Goal: Information Seeking & Learning: Learn about a topic

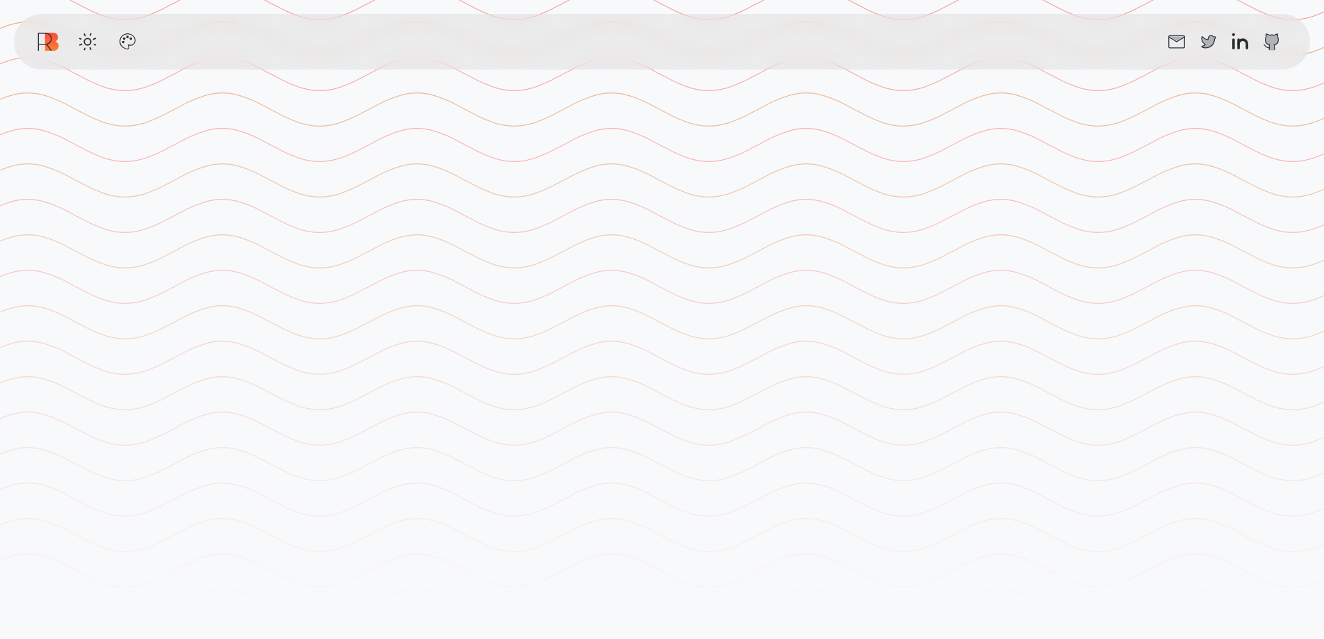
scroll to position [2641, 0]
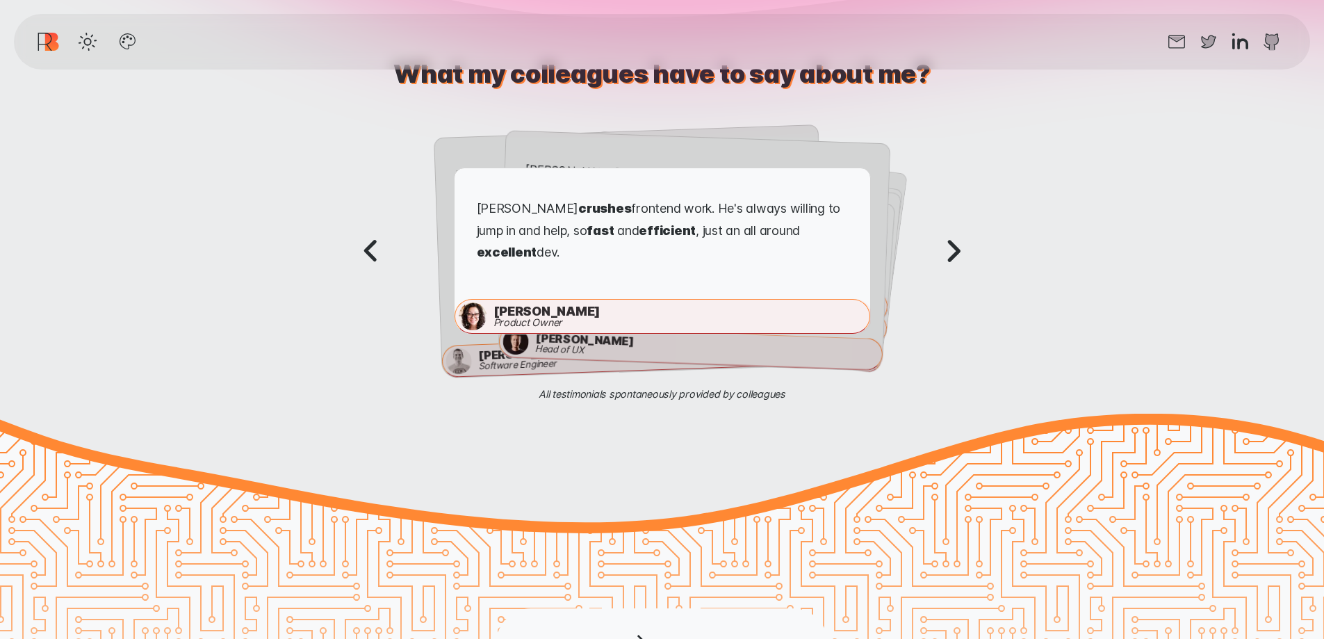
click at [953, 248] on icon "Next testimonial" at bounding box center [953, 251] width 44 height 44
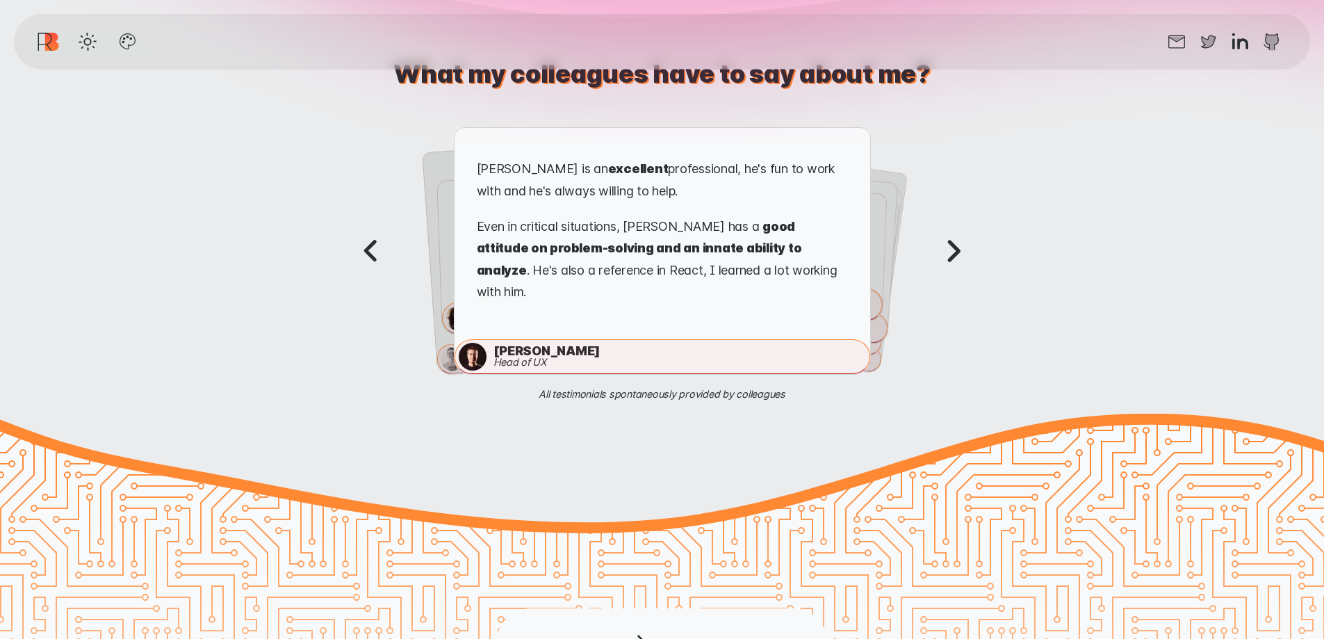
click at [943, 254] on icon "Next testimonial" at bounding box center [953, 251] width 44 height 44
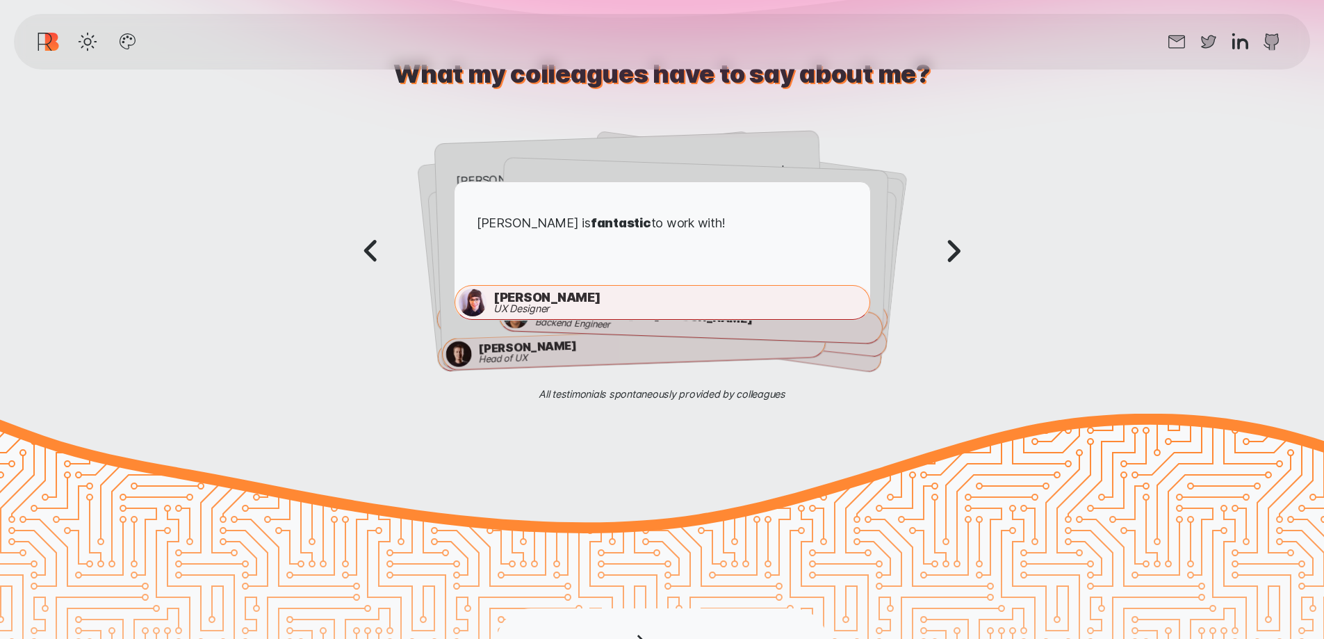
click at [952, 252] on icon "Next testimonial" at bounding box center [953, 251] width 44 height 44
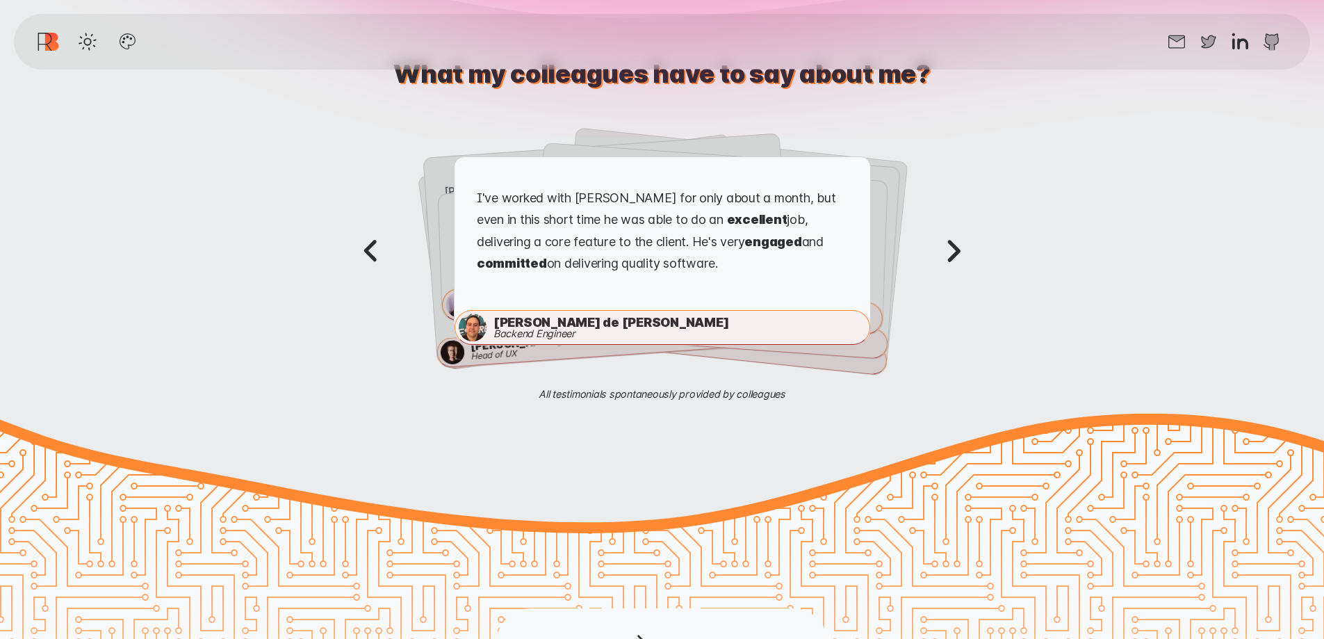
drag, startPoint x: 967, startPoint y: 256, endPoint x: 985, endPoint y: 265, distance: 20.5
click at [974, 259] on icon "Next testimonial" at bounding box center [953, 251] width 44 height 44
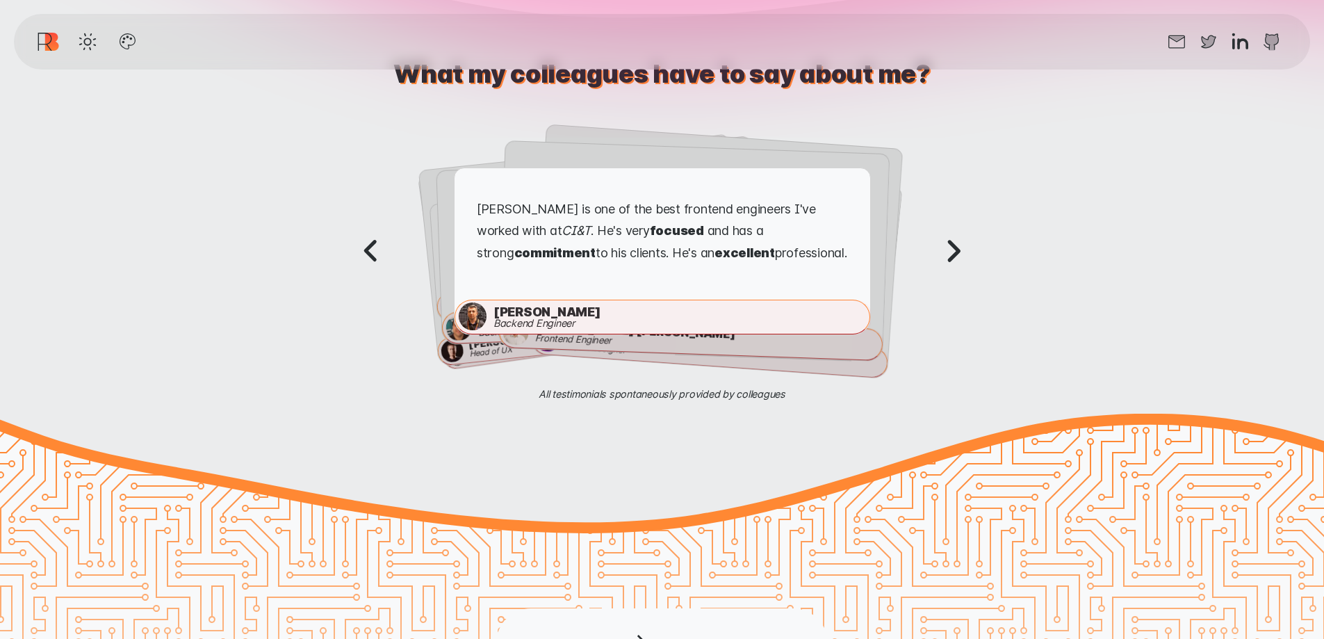
click at [977, 254] on section "What my colleagues have to say about me? Testimonial 1 out of 9 . [PERSON_NAME]…" at bounding box center [662, 222] width 1324 height 382
click at [953, 242] on icon "Next testimonial" at bounding box center [953, 251] width 9 height 18
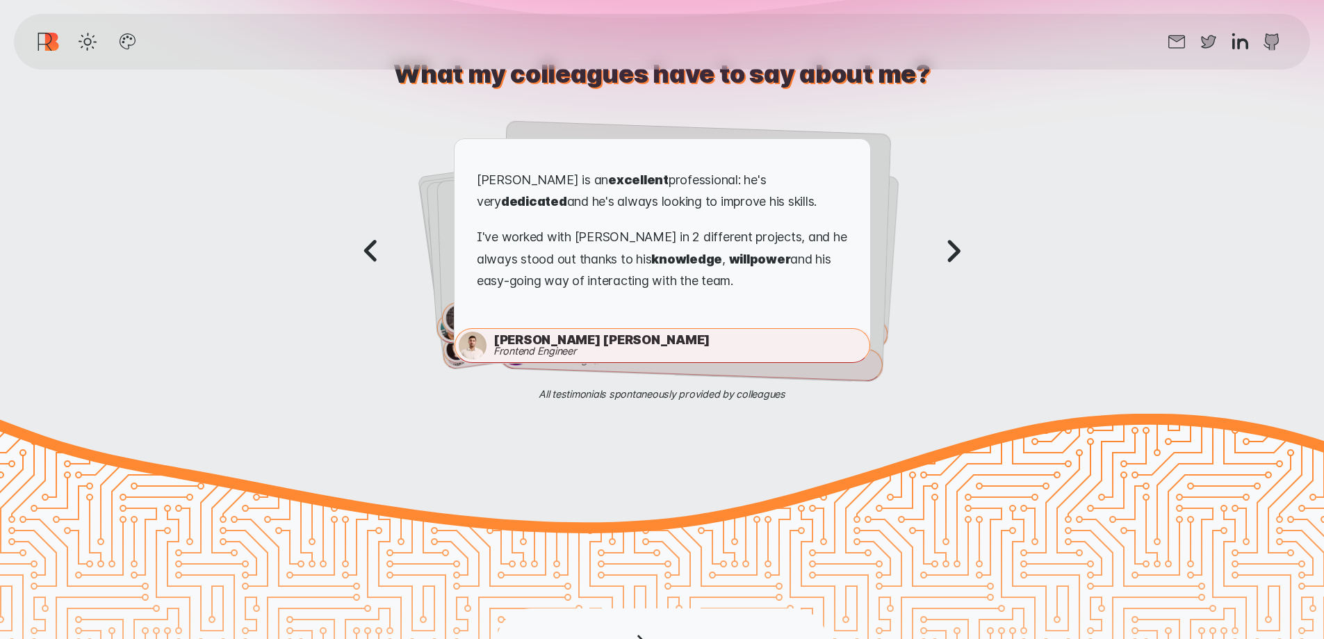
click at [954, 238] on icon "Next testimonial" at bounding box center [953, 251] width 44 height 44
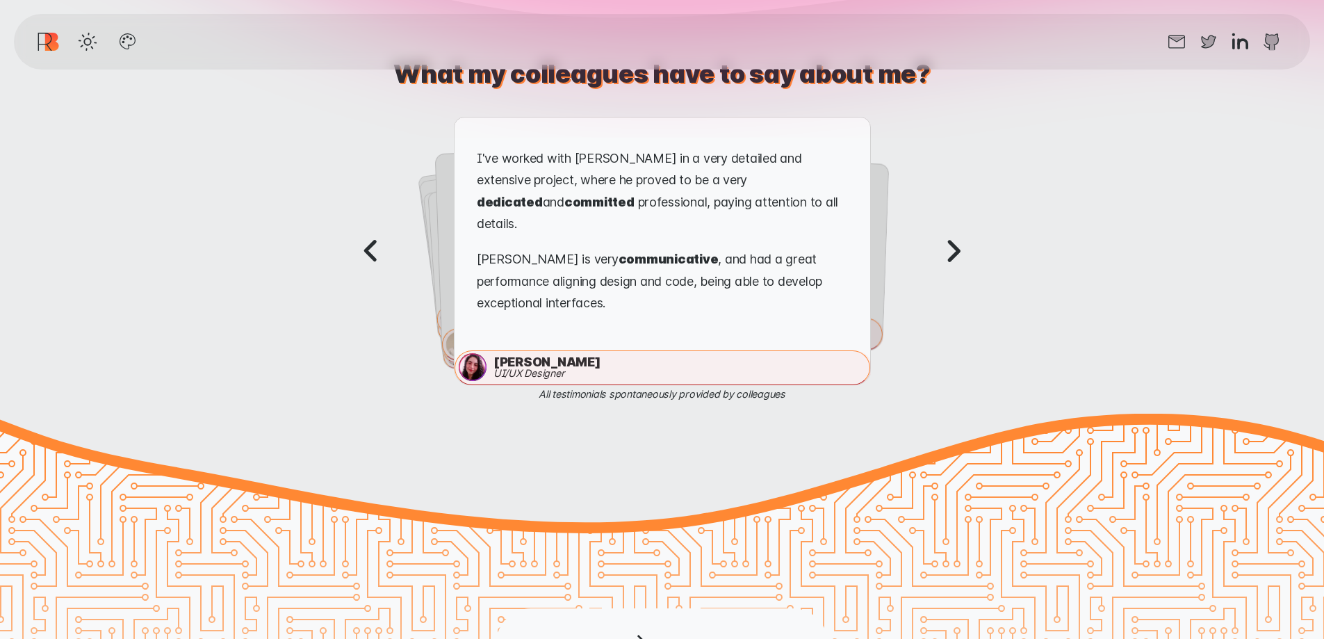
click at [958, 236] on icon "Next testimonial" at bounding box center [953, 251] width 44 height 44
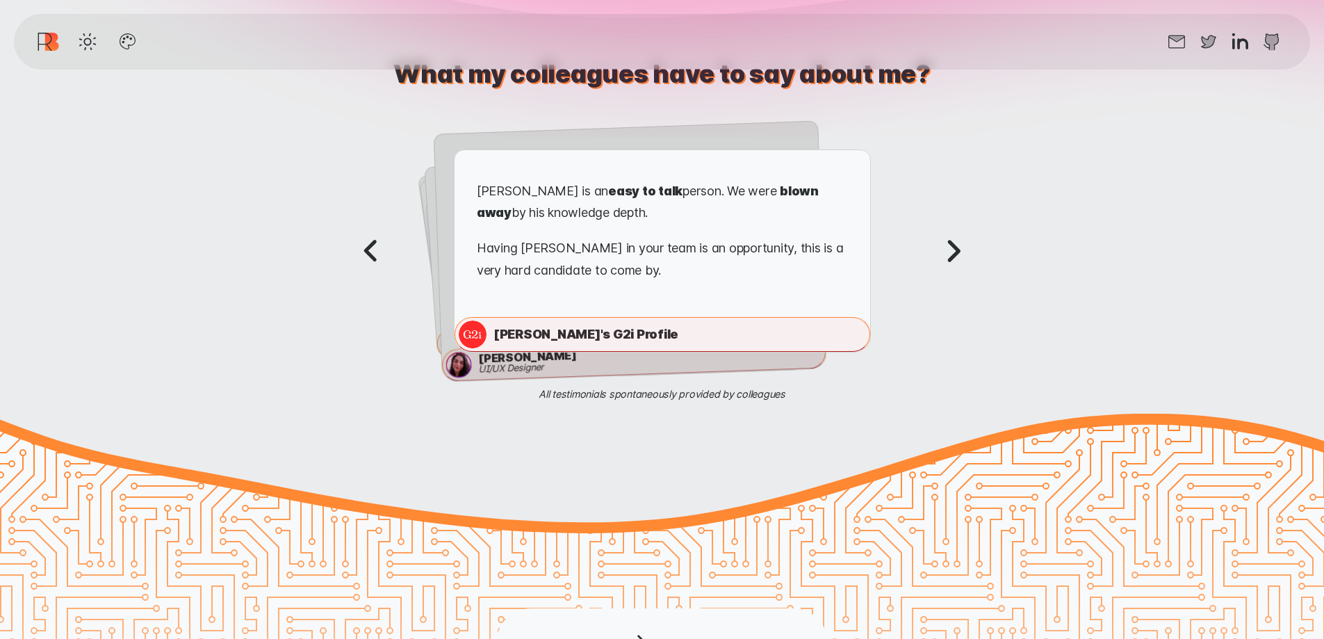
click at [959, 235] on icon "Next testimonial" at bounding box center [953, 251] width 44 height 44
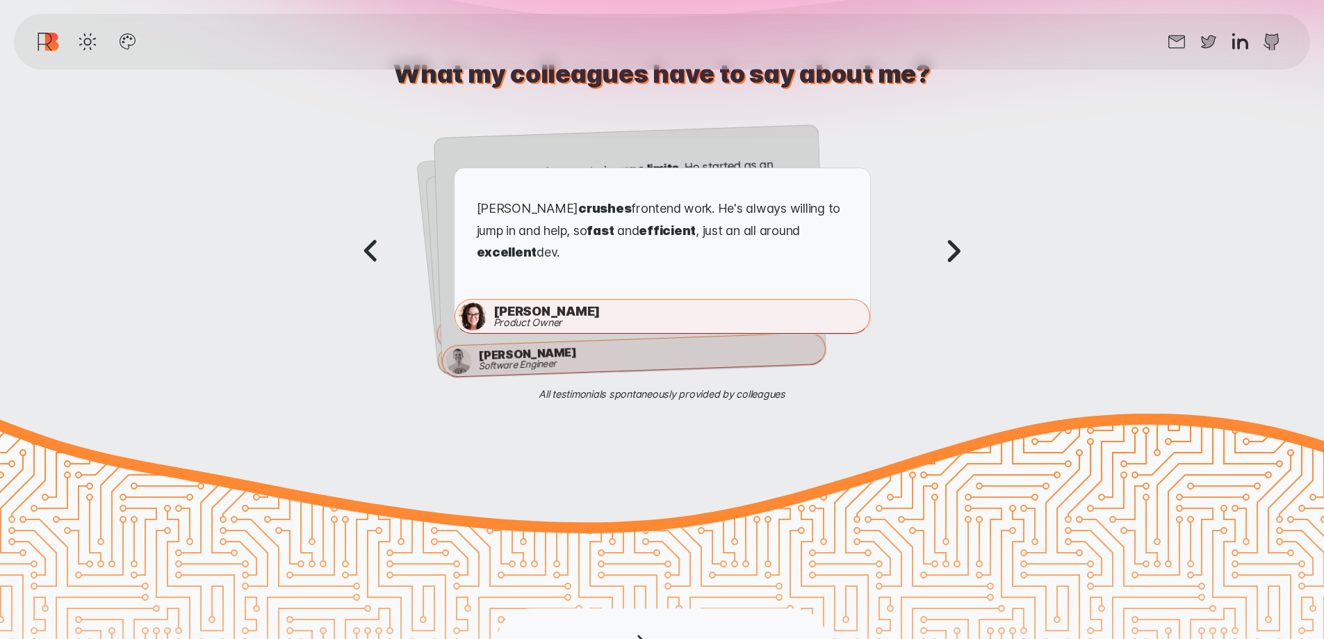
click at [960, 234] on icon "Next testimonial" at bounding box center [953, 251] width 44 height 44
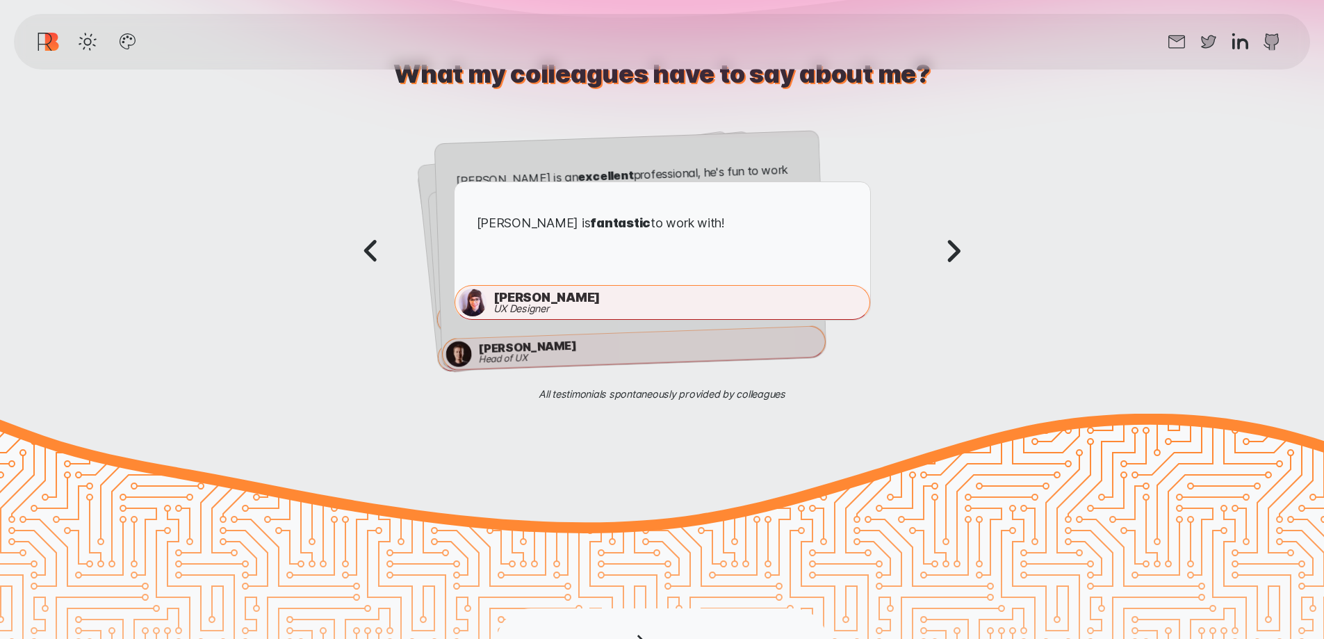
click at [956, 252] on icon "Next testimonial" at bounding box center [953, 251] width 44 height 44
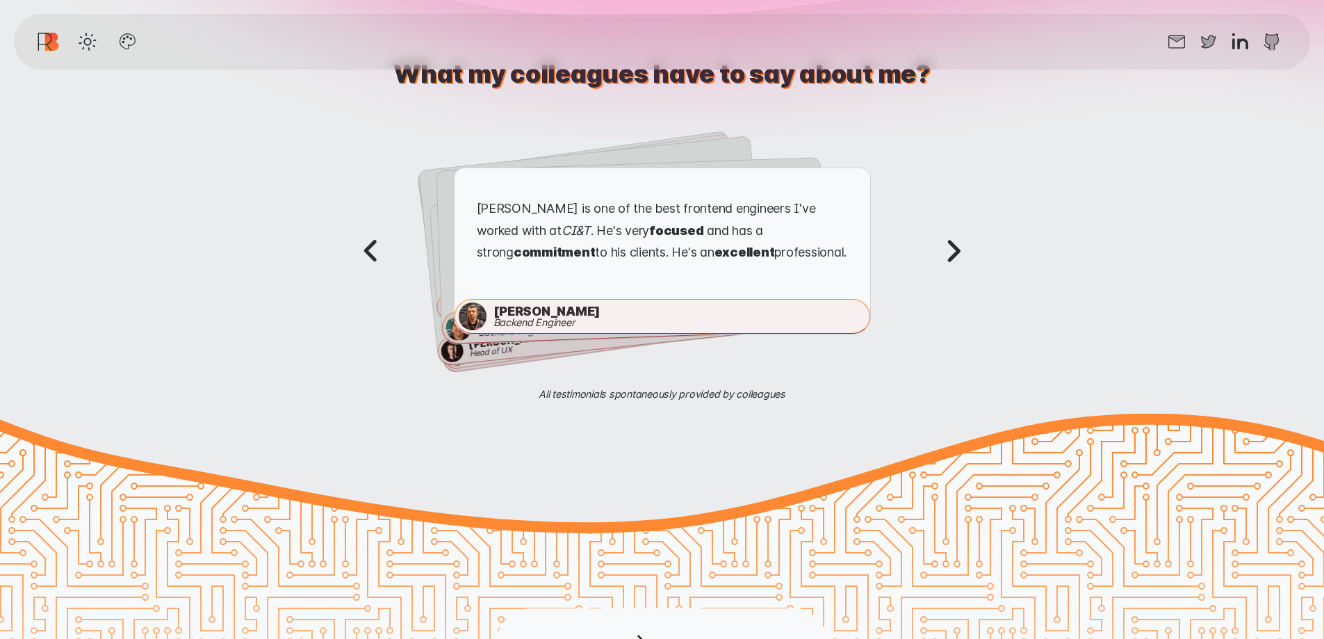
click at [953, 251] on icon "Next testimonial" at bounding box center [953, 251] width 9 height 18
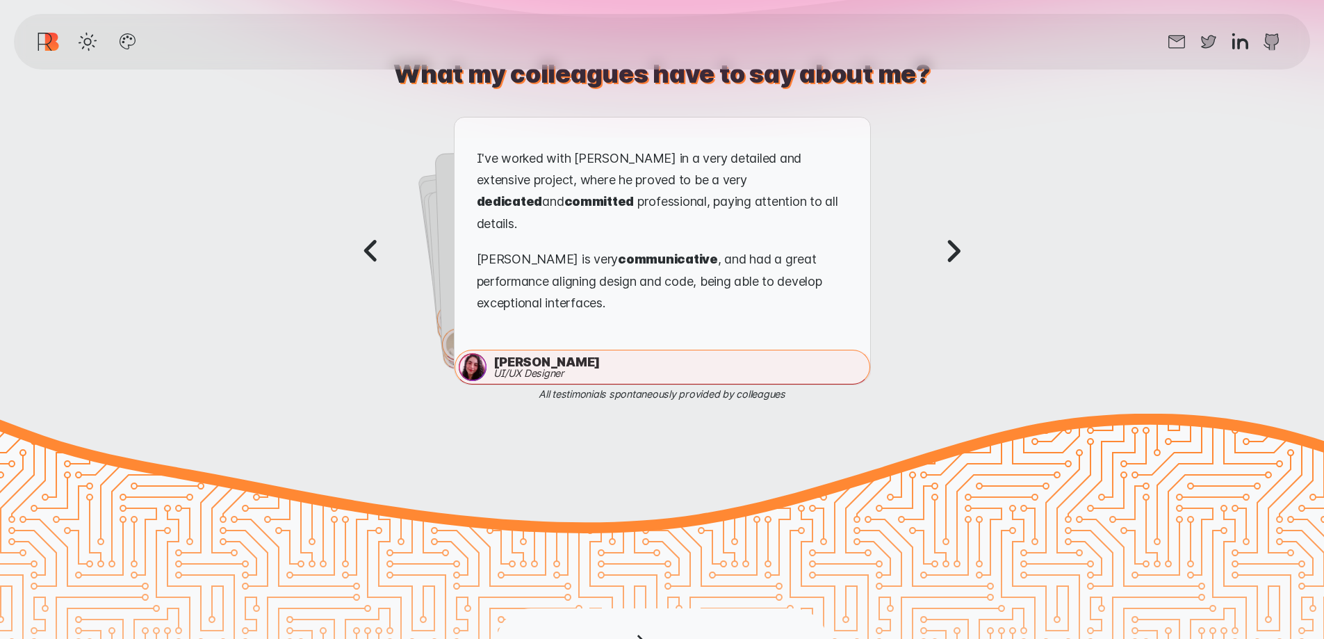
click at [953, 251] on icon "Next testimonial" at bounding box center [953, 251] width 9 height 18
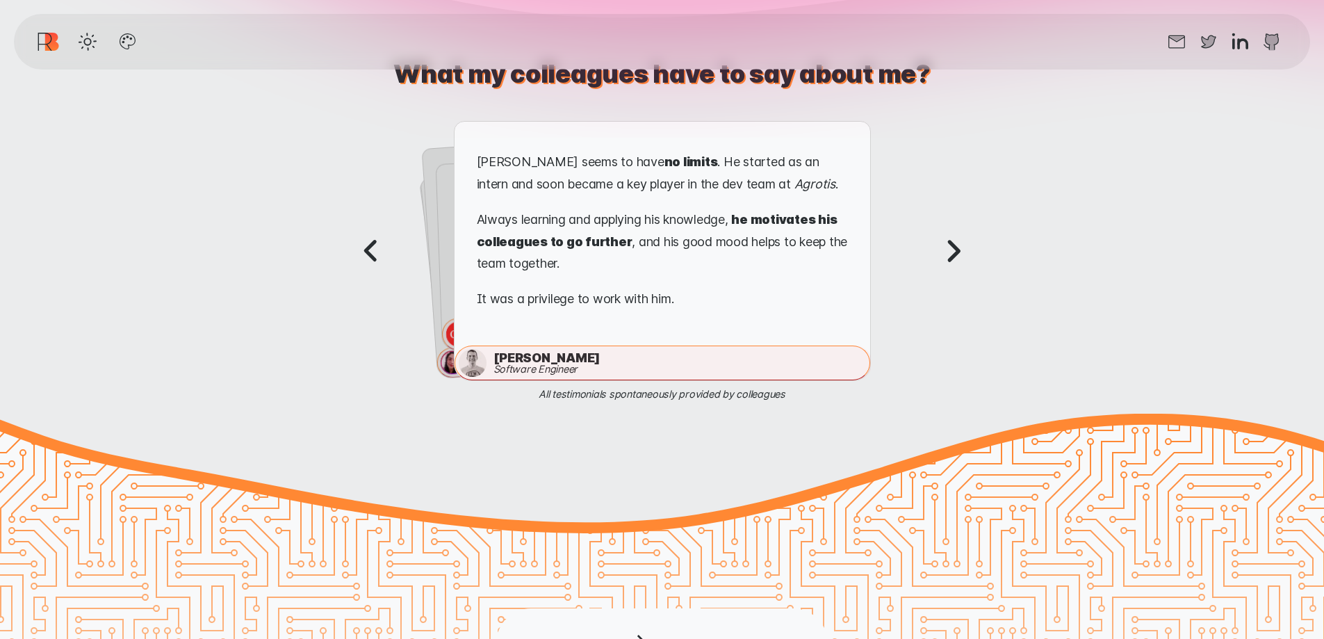
click at [953, 251] on icon "Next testimonial" at bounding box center [953, 251] width 9 height 18
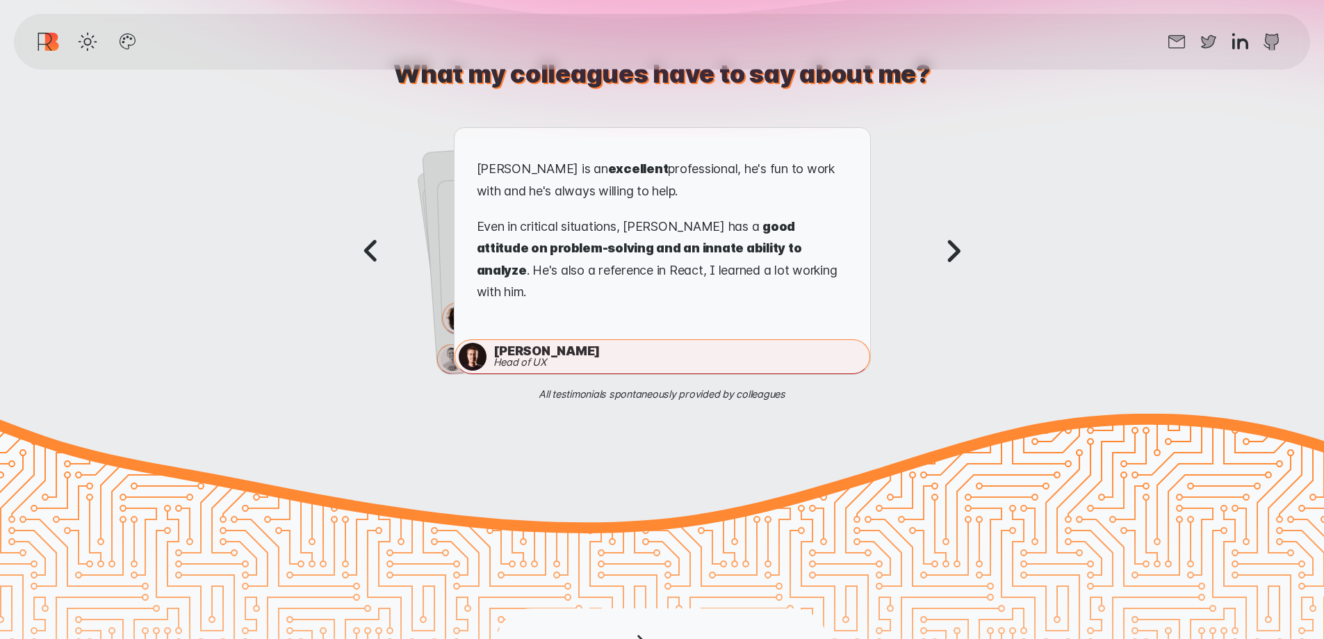
click at [953, 251] on icon "Next testimonial" at bounding box center [953, 251] width 9 height 18
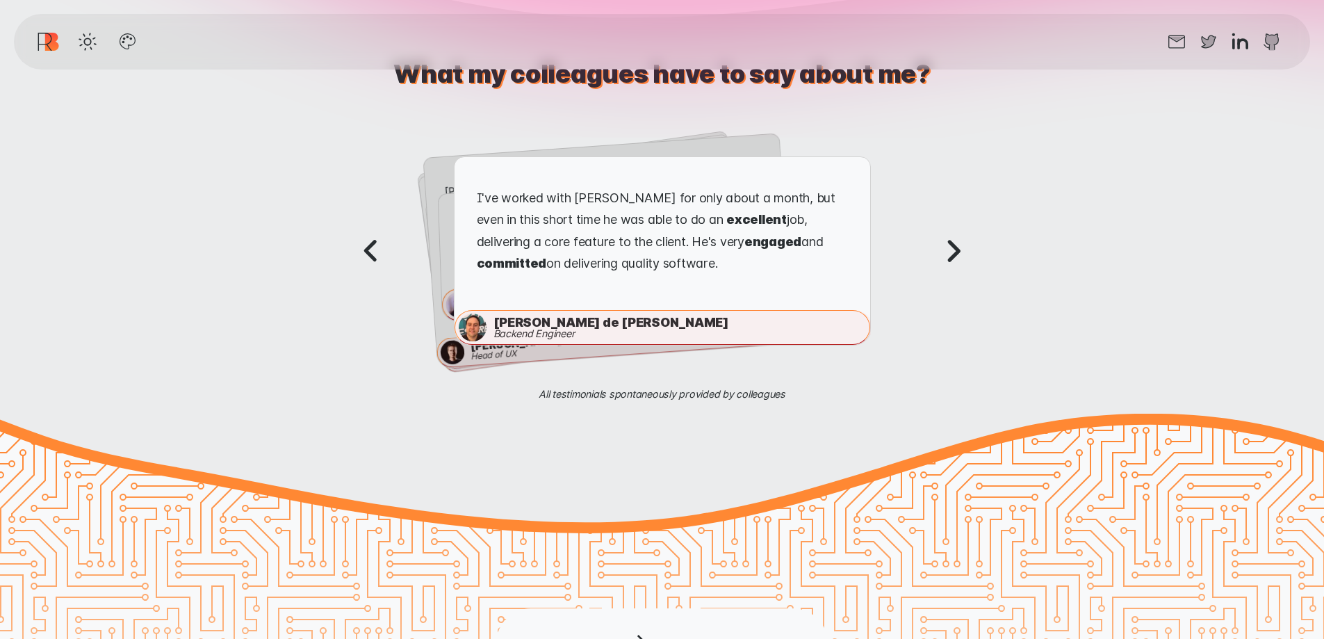
click at [953, 251] on icon "Next testimonial" at bounding box center [953, 251] width 9 height 18
